Goal: Find specific page/section: Find specific page/section

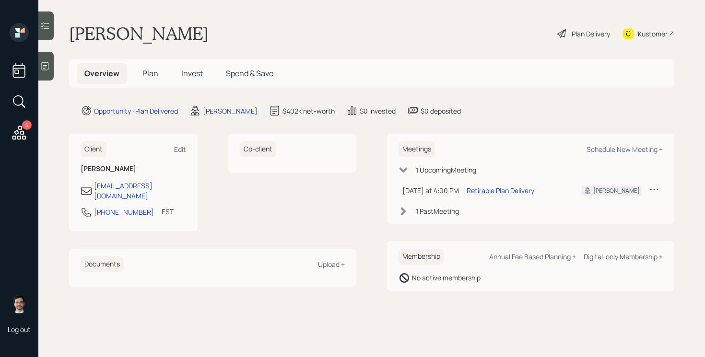
click at [151, 81] on h5 "Plan" at bounding box center [150, 73] width 31 height 21
